Goal: Information Seeking & Learning: Learn about a topic

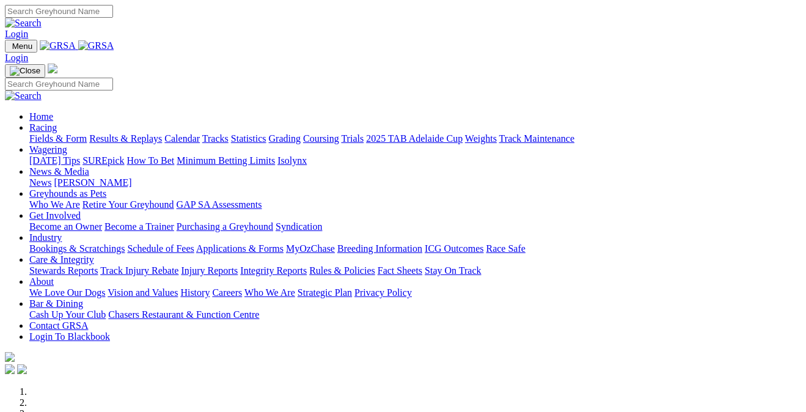
click at [107, 243] on link "Bookings & Scratchings" at bounding box center [76, 248] width 95 height 10
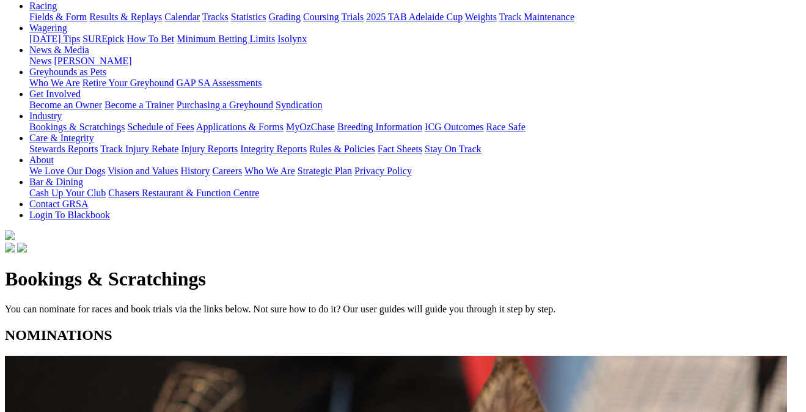
scroll to position [145, 0]
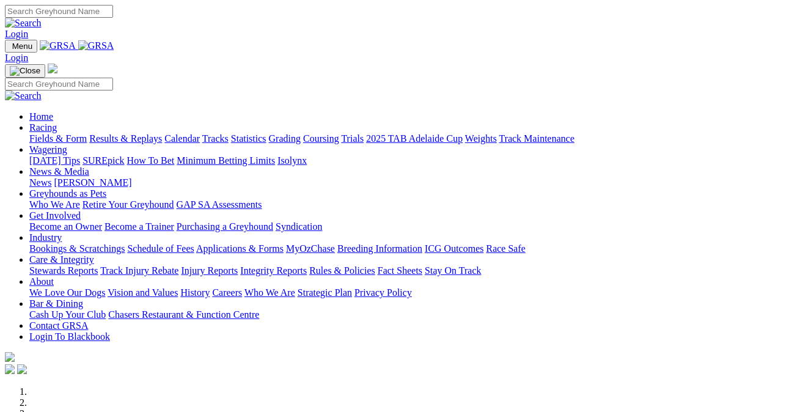
click at [59, 133] on link "Fields & Form" at bounding box center [57, 138] width 57 height 10
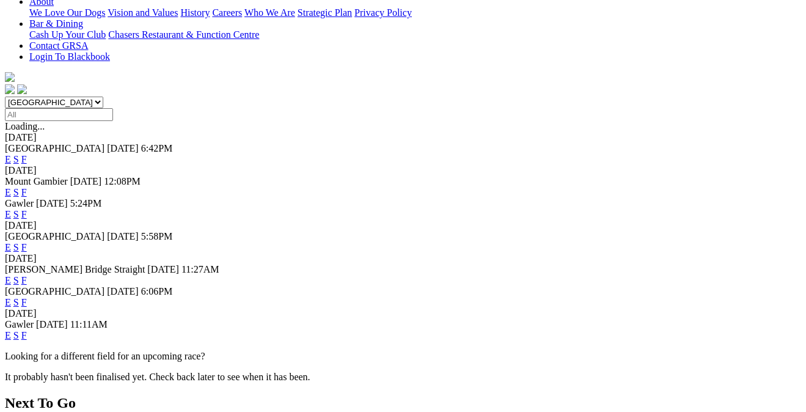
scroll to position [310, 0]
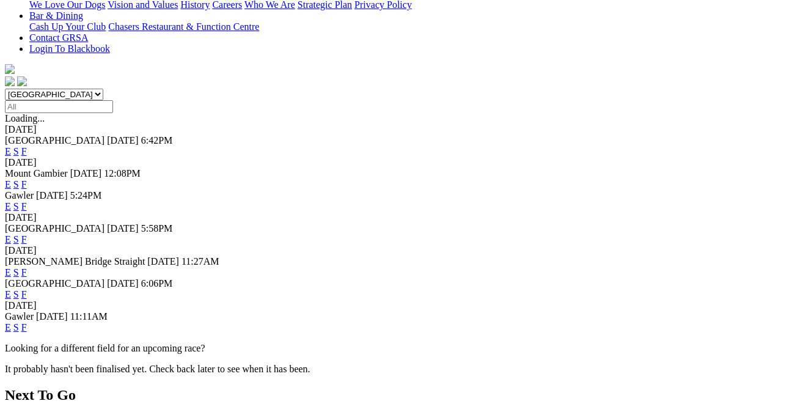
click at [27, 322] on link "F" at bounding box center [24, 327] width 6 height 10
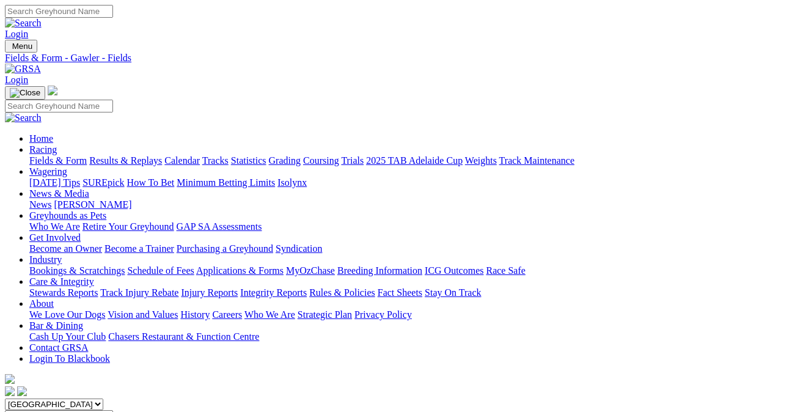
click at [301, 155] on link "Grading" at bounding box center [285, 160] width 32 height 10
